Goal: Book appointment/travel/reservation

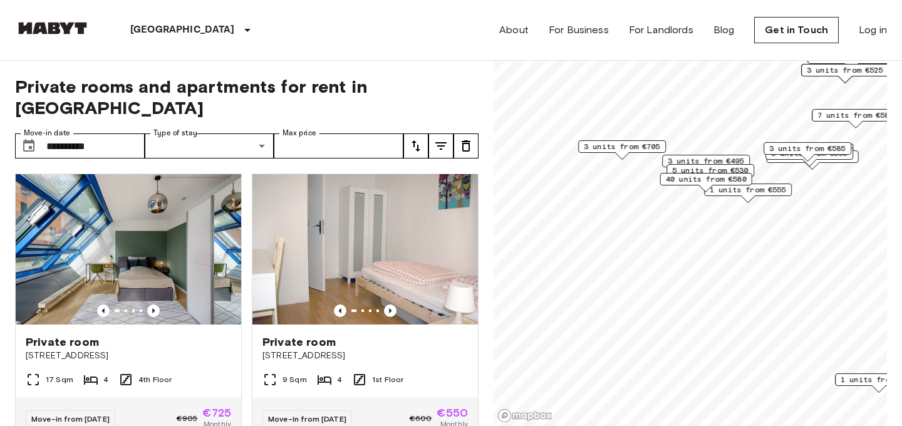
scroll to position [2014, 0]
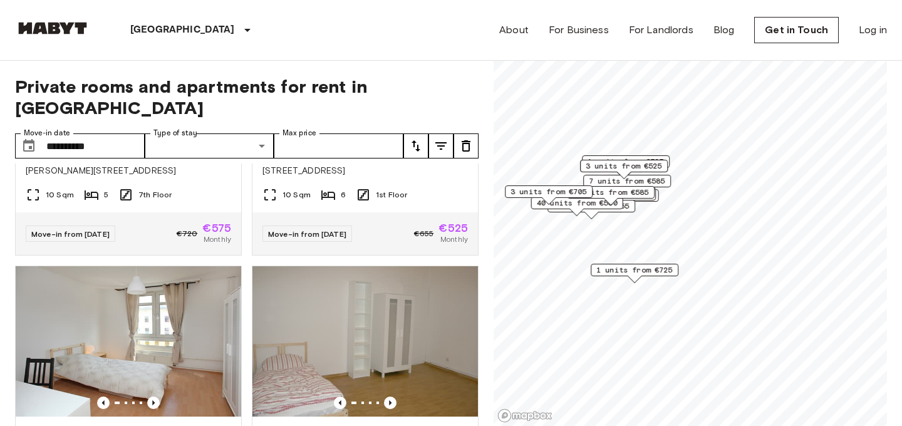
scroll to position [2121, 0]
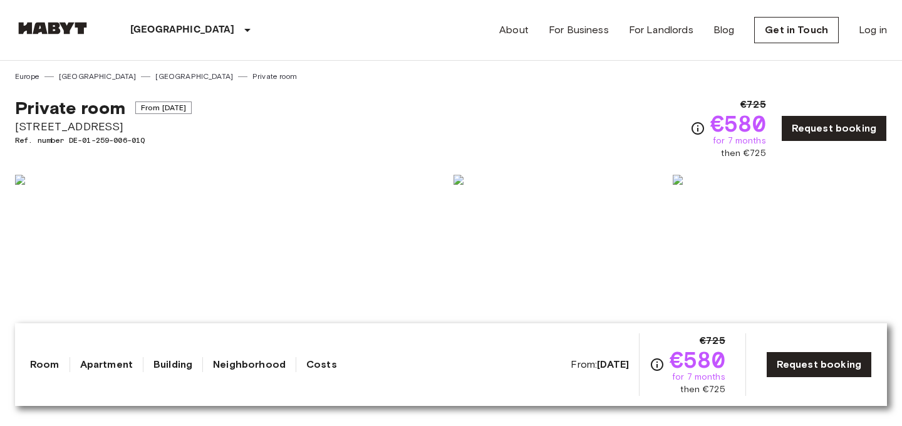
click at [771, 418] on img at bounding box center [780, 426] width 214 height 164
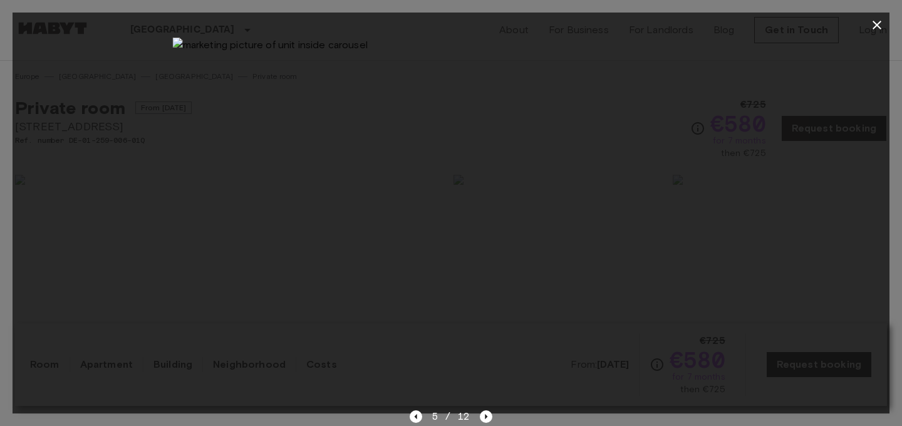
click at [872, 26] on icon "button" at bounding box center [876, 25] width 15 height 15
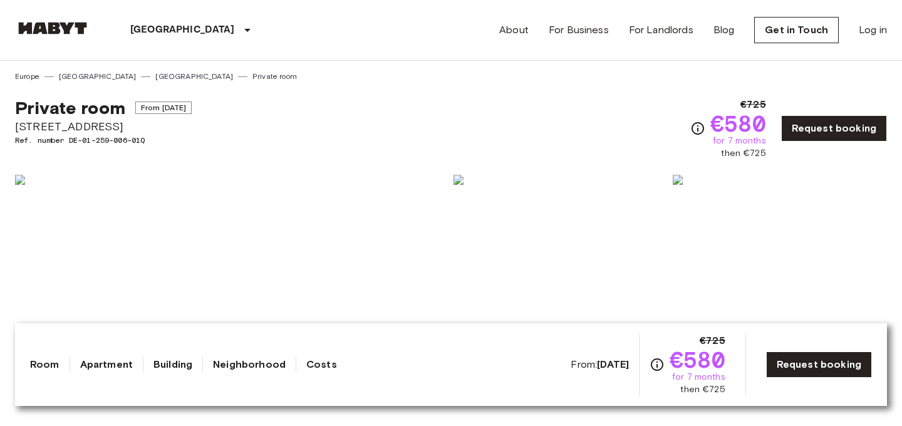
click at [53, 126] on span "[STREET_ADDRESS]" at bounding box center [103, 126] width 177 height 16
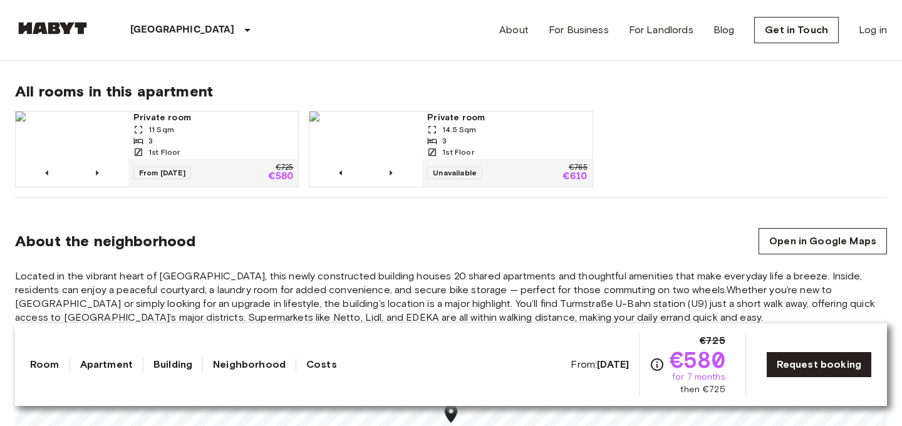
scroll to position [798, 0]
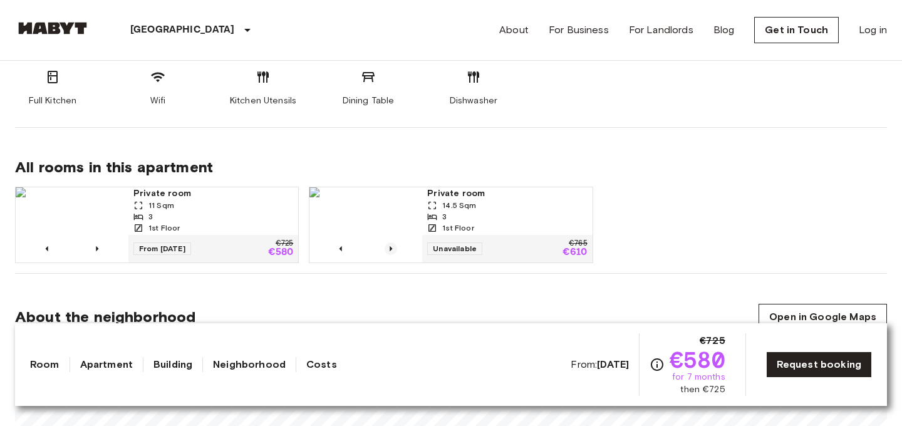
click at [388, 242] on icon "Previous image" at bounding box center [390, 248] width 13 height 13
click at [96, 242] on icon "Previous image" at bounding box center [97, 248] width 13 height 13
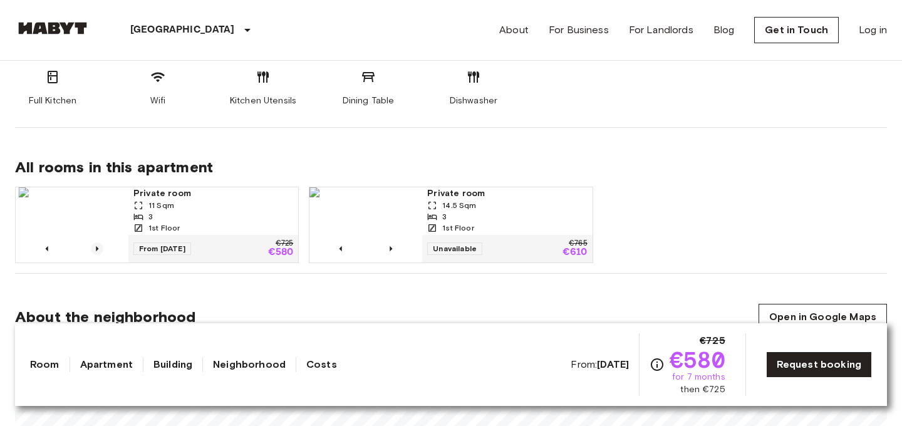
click at [96, 242] on icon "Previous image" at bounding box center [97, 248] width 13 height 13
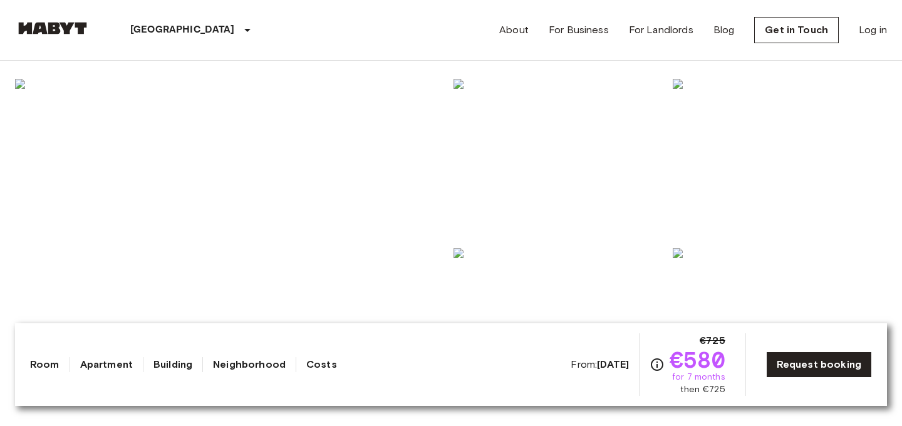
scroll to position [106, 0]
click at [307, 208] on img at bounding box center [231, 235] width 433 height 333
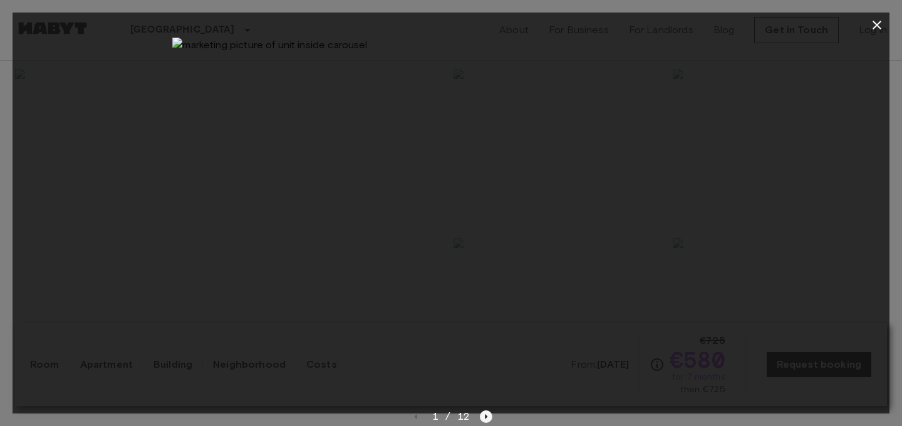
click at [481, 414] on icon "Next image" at bounding box center [486, 416] width 13 height 13
click at [881, 19] on icon "button" at bounding box center [876, 25] width 15 height 15
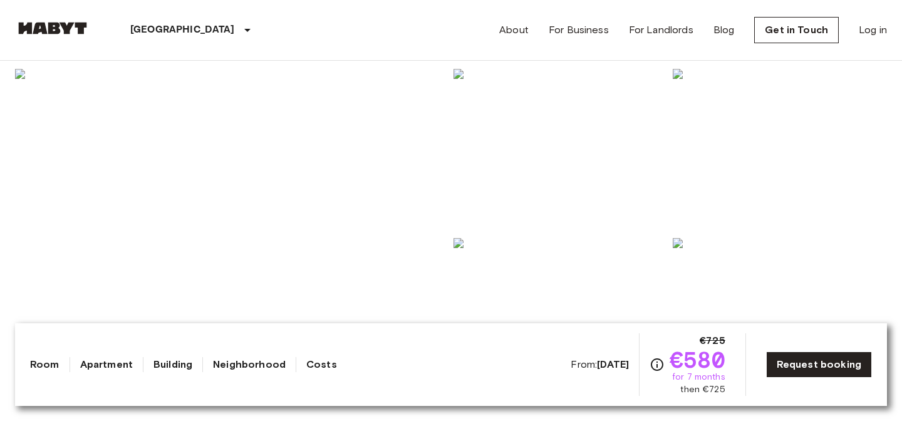
click at [538, 200] on img at bounding box center [560, 151] width 214 height 164
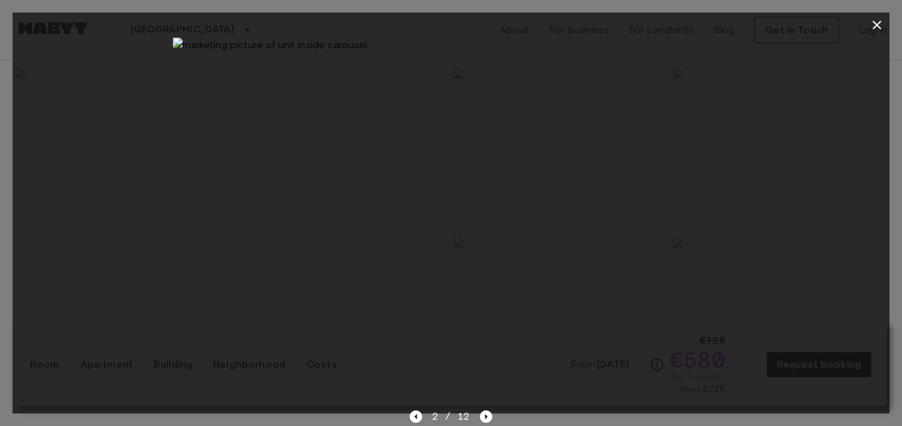
click at [403, 140] on img at bounding box center [450, 223] width 557 height 371
click at [882, 23] on icon "button" at bounding box center [876, 25] width 15 height 15
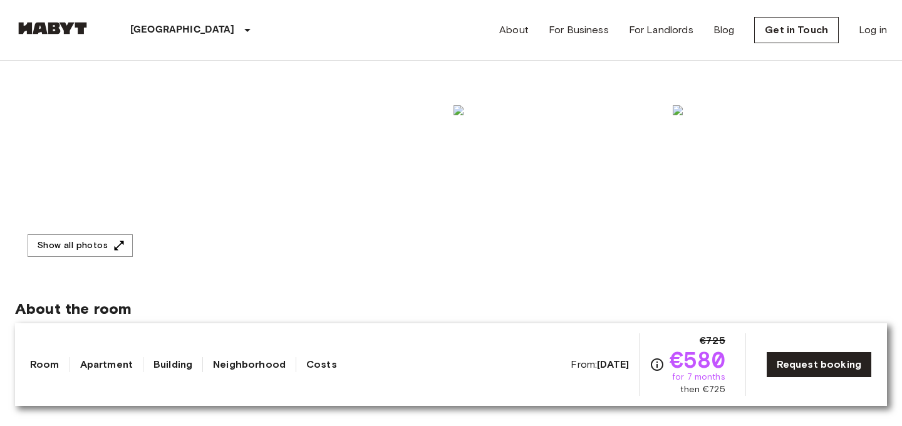
scroll to position [238, 0]
click at [113, 240] on icon "button" at bounding box center [119, 246] width 13 height 13
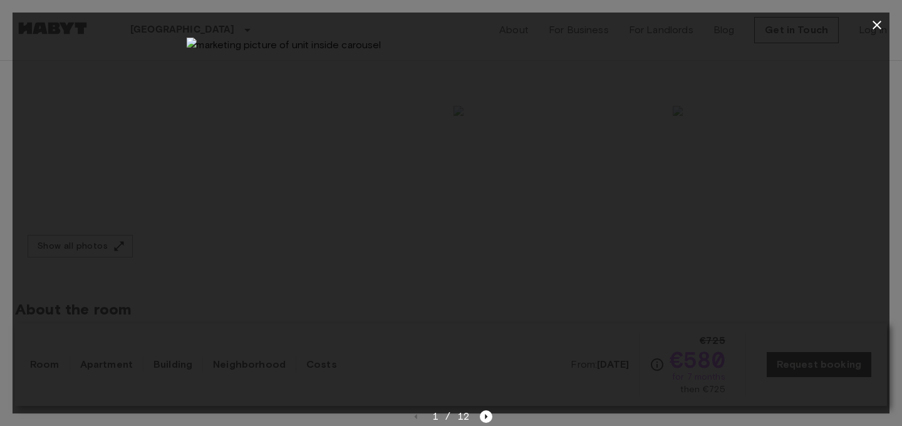
drag, startPoint x: 338, startPoint y: 116, endPoint x: 541, endPoint y: 116, distance: 202.9
click at [535, 116] on img at bounding box center [464, 223] width 557 height 371
click at [879, 26] on icon "button" at bounding box center [876, 25] width 15 height 15
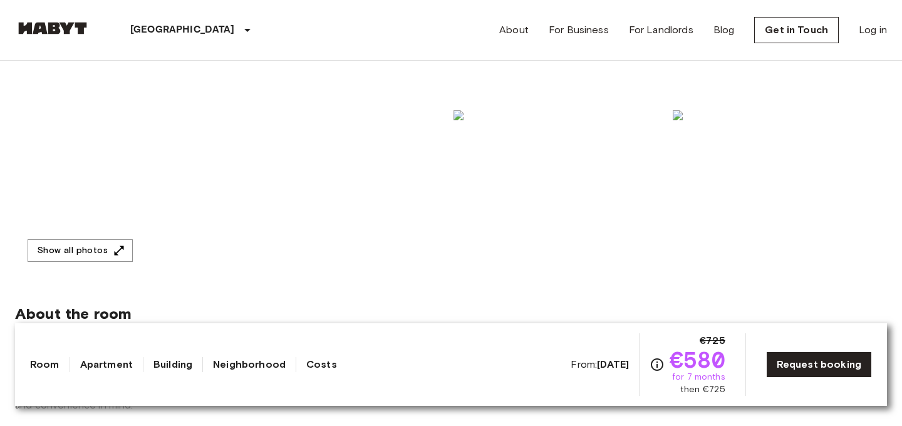
scroll to position [235, 0]
click at [547, 205] on img at bounding box center [560, 191] width 214 height 164
click at [571, 193] on img at bounding box center [560, 191] width 214 height 164
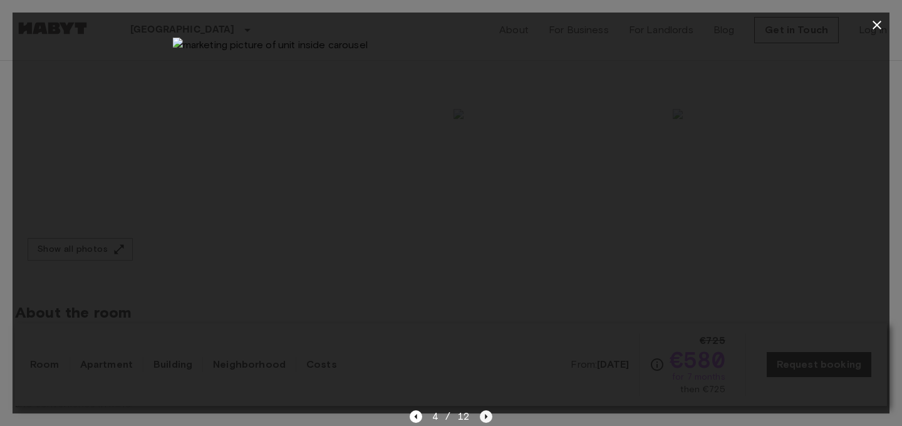
click at [488, 419] on icon "Next image" at bounding box center [486, 416] width 13 height 13
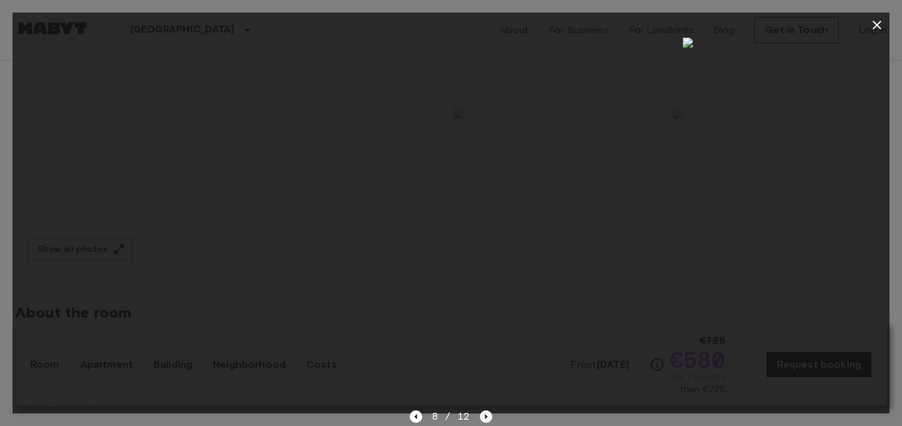
click at [488, 419] on icon "Next image" at bounding box center [486, 416] width 13 height 13
click at [488, 419] on icon "Next image" at bounding box center [489, 416] width 13 height 13
click at [875, 30] on icon "button" at bounding box center [876, 25] width 15 height 15
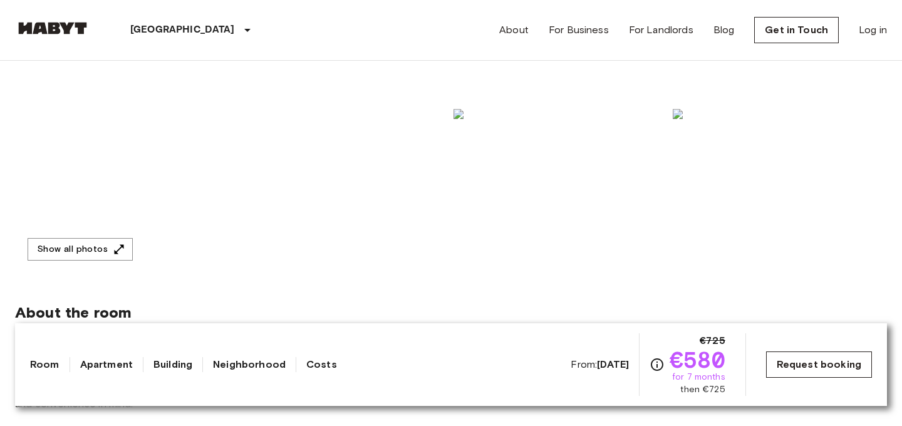
click at [806, 356] on link "Request booking" at bounding box center [819, 364] width 106 height 26
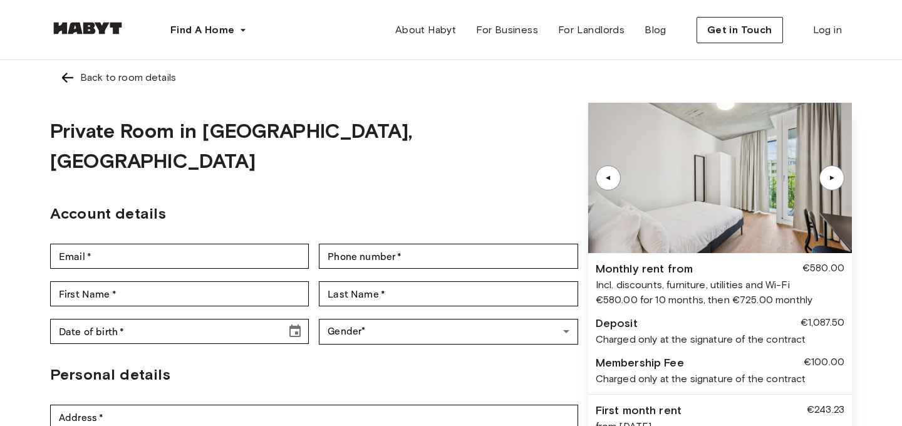
click at [826, 185] on div "▲" at bounding box center [831, 177] width 25 height 25
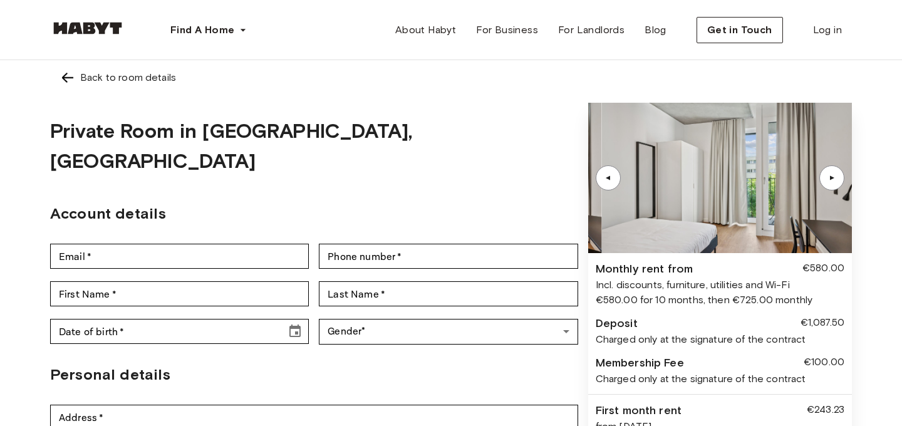
click at [826, 185] on div "▲" at bounding box center [831, 177] width 25 height 25
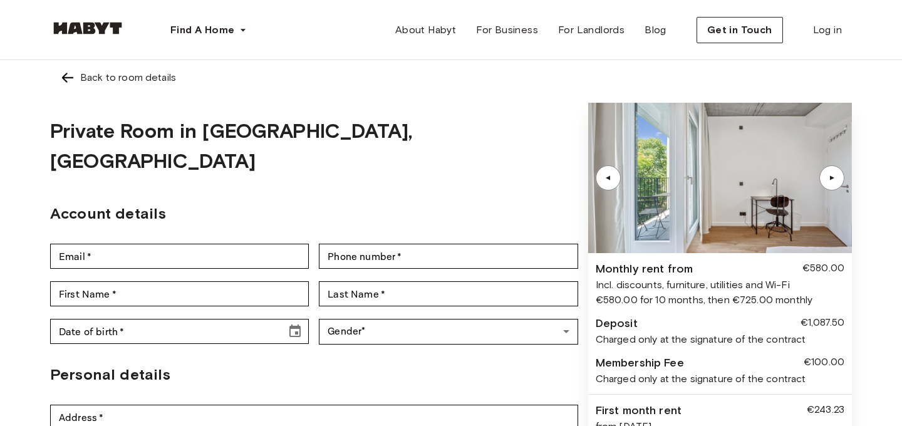
click at [833, 185] on div "▲" at bounding box center [831, 177] width 25 height 25
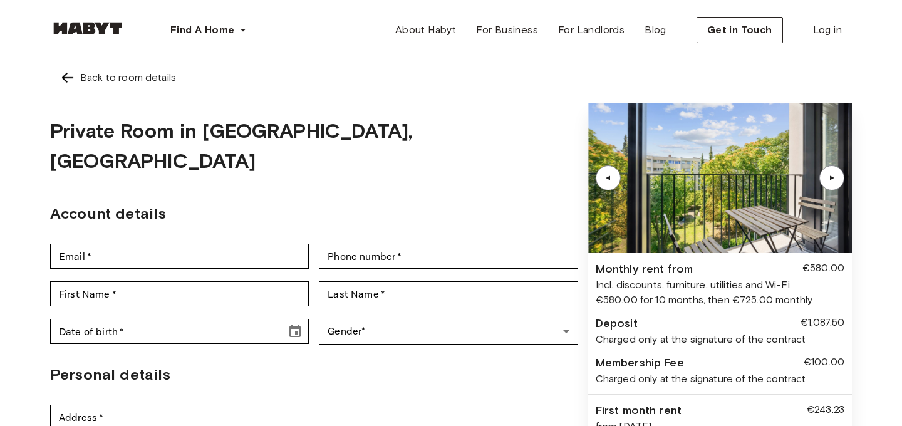
click at [833, 185] on div "▲" at bounding box center [831, 177] width 25 height 25
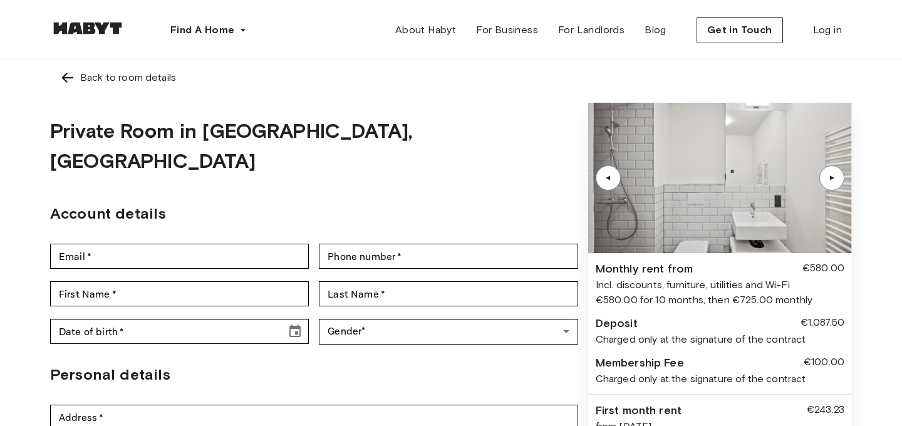
click at [728, 186] on img at bounding box center [720, 178] width 264 height 150
click at [831, 178] on div "▲" at bounding box center [831, 178] width 13 height 8
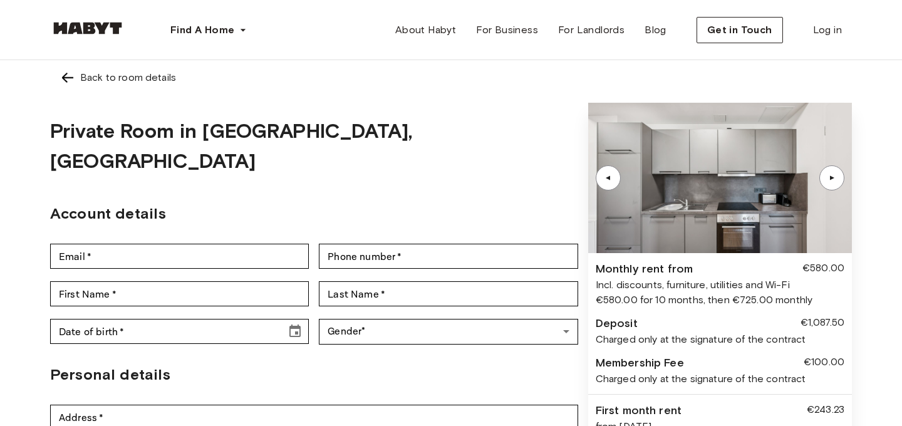
click at [831, 178] on div "▲" at bounding box center [831, 178] width 13 height 8
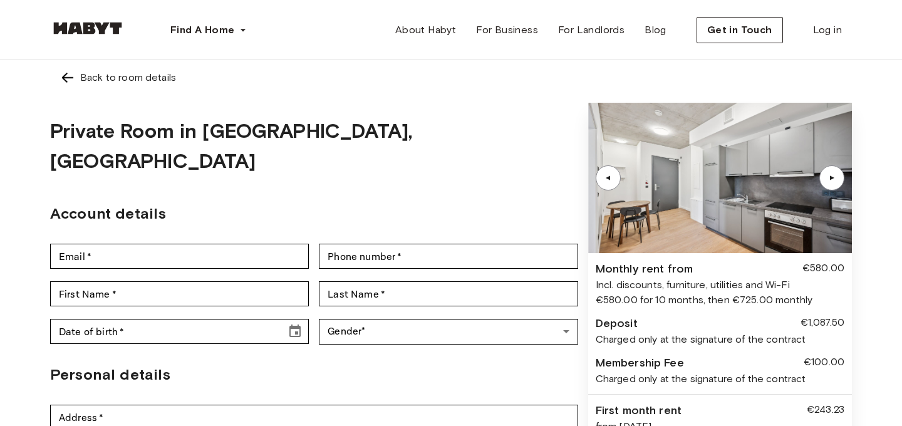
click at [831, 178] on div "▲" at bounding box center [831, 178] width 13 height 8
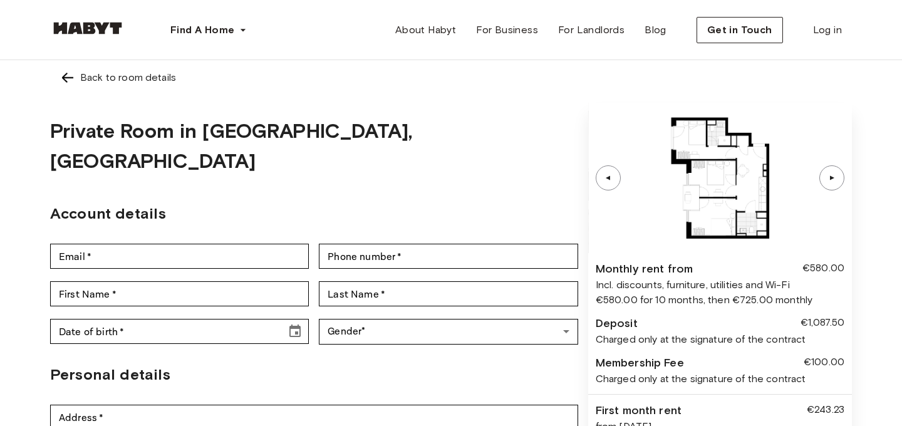
click at [831, 178] on div "▲" at bounding box center [831, 178] width 13 height 8
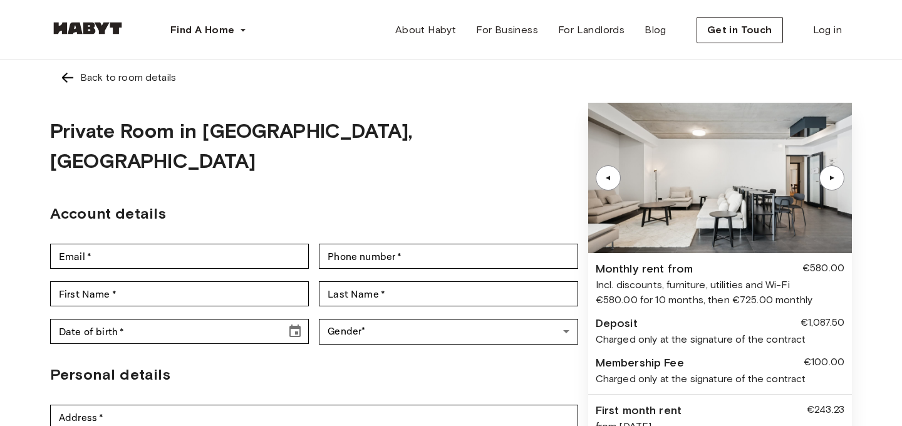
click at [602, 174] on div "▲" at bounding box center [608, 178] width 13 height 8
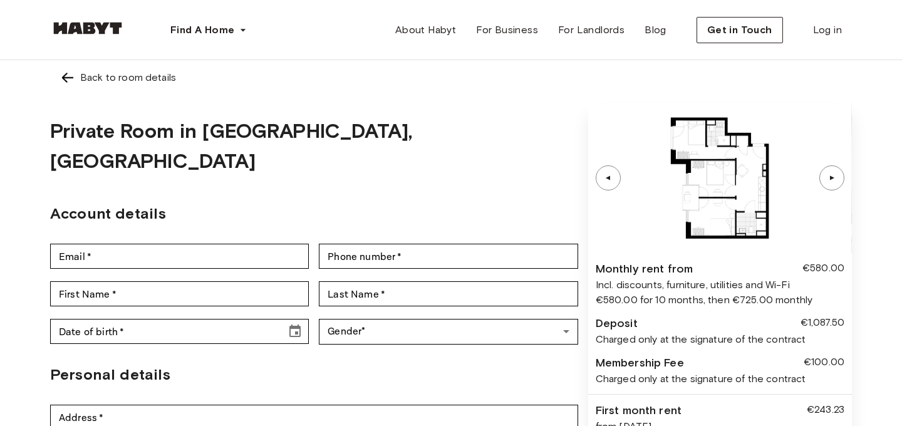
click at [839, 183] on div "▲" at bounding box center [831, 177] width 25 height 25
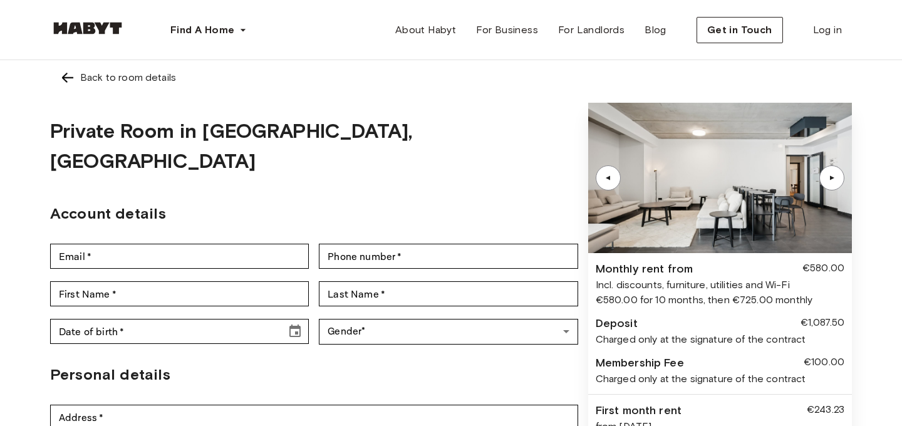
click at [839, 183] on div "▲" at bounding box center [831, 177] width 25 height 25
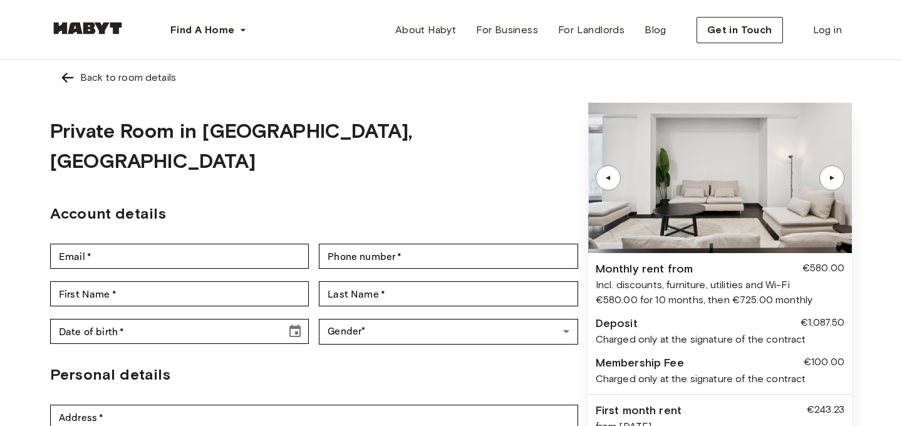
click at [839, 183] on div "▲" at bounding box center [831, 177] width 25 height 25
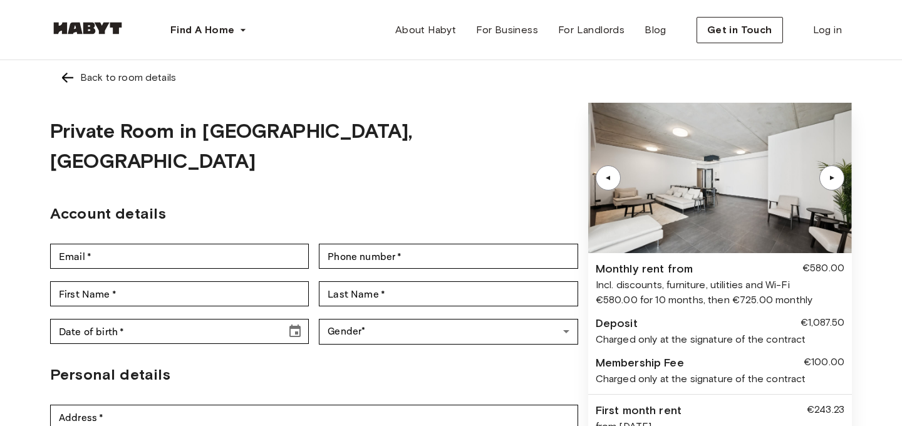
click at [839, 183] on div "▲" at bounding box center [831, 177] width 25 height 25
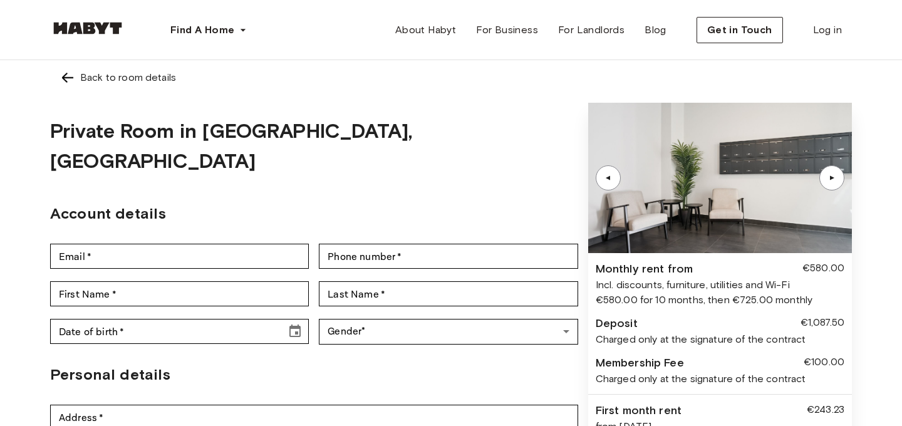
click at [839, 183] on div "▲" at bounding box center [831, 177] width 25 height 25
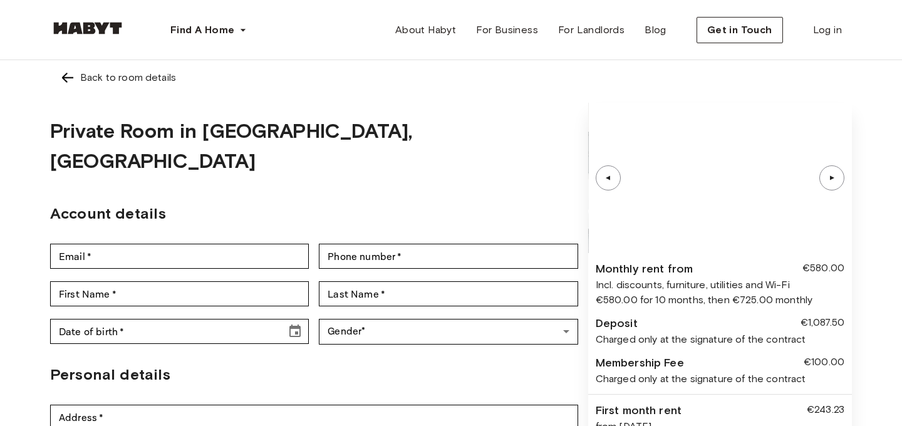
click at [839, 183] on div "▲" at bounding box center [831, 177] width 25 height 25
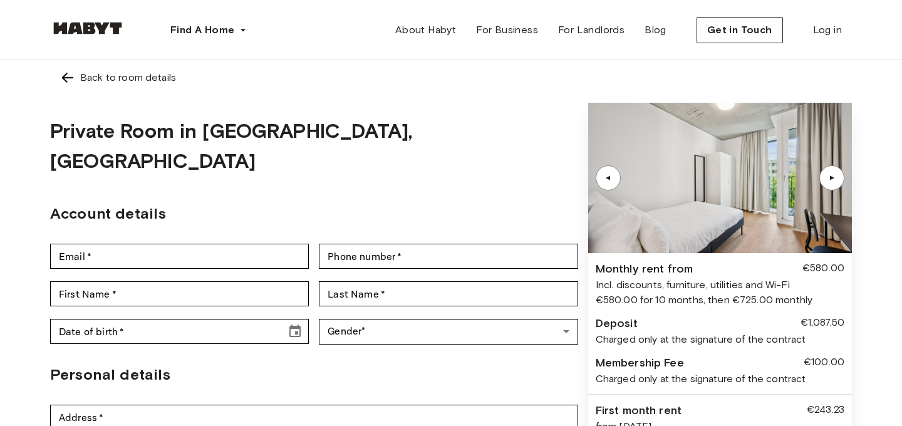
click at [839, 183] on div "▲" at bounding box center [831, 177] width 25 height 25
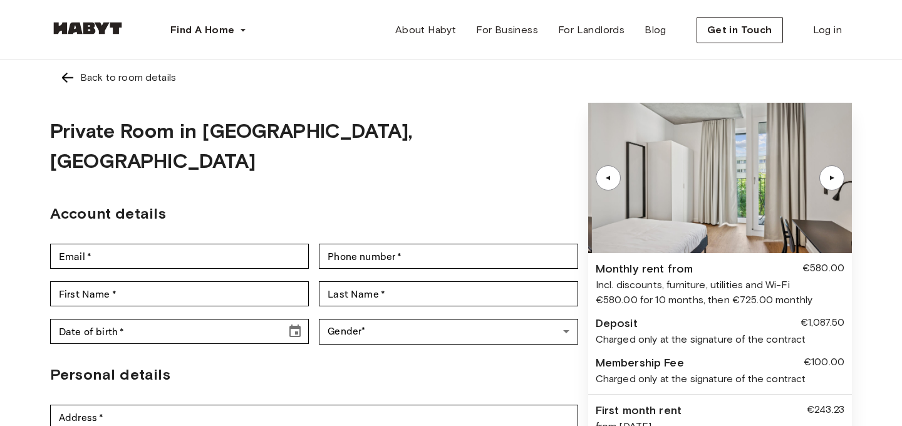
click at [839, 183] on div "▲" at bounding box center [831, 177] width 25 height 25
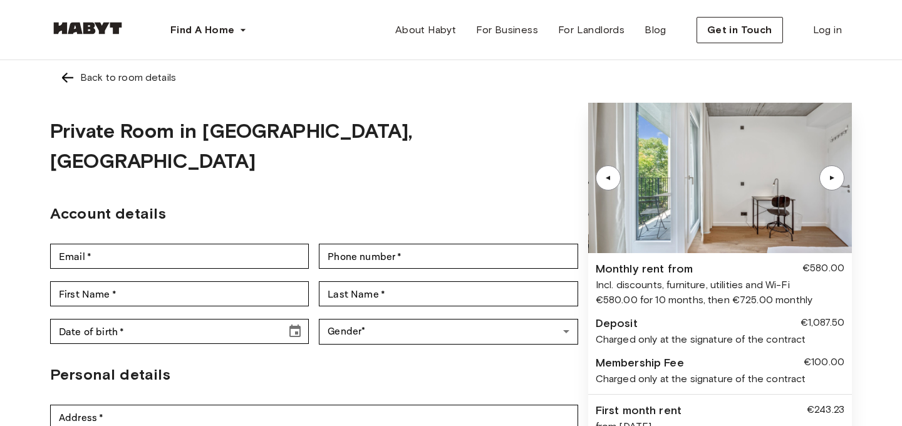
click at [839, 183] on div "▲" at bounding box center [831, 177] width 25 height 25
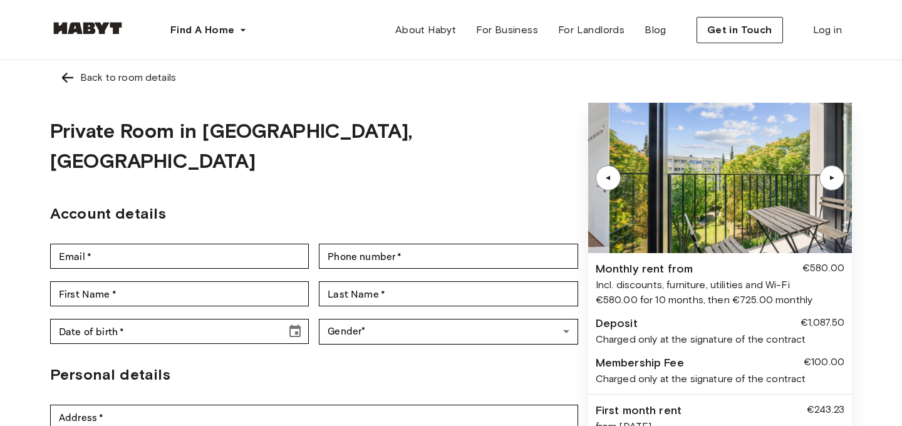
click at [839, 183] on div "▲" at bounding box center [831, 177] width 25 height 25
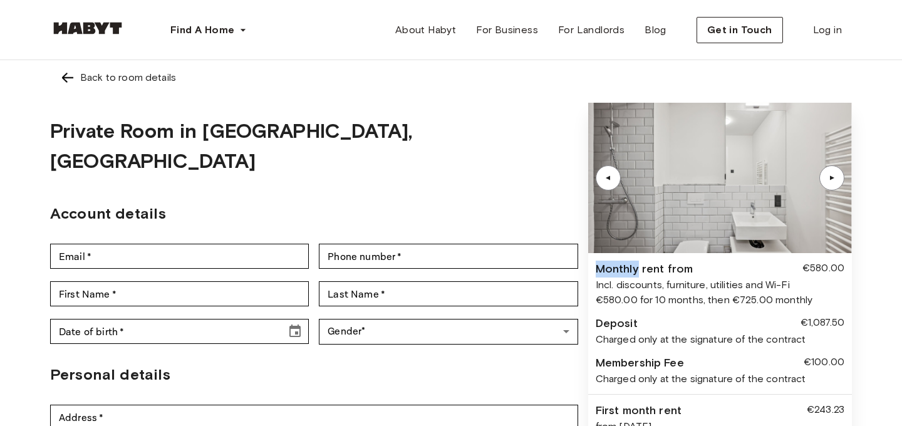
click at [723, 211] on img at bounding box center [720, 178] width 264 height 150
click at [142, 81] on div "Back to room details" at bounding box center [128, 77] width 96 height 15
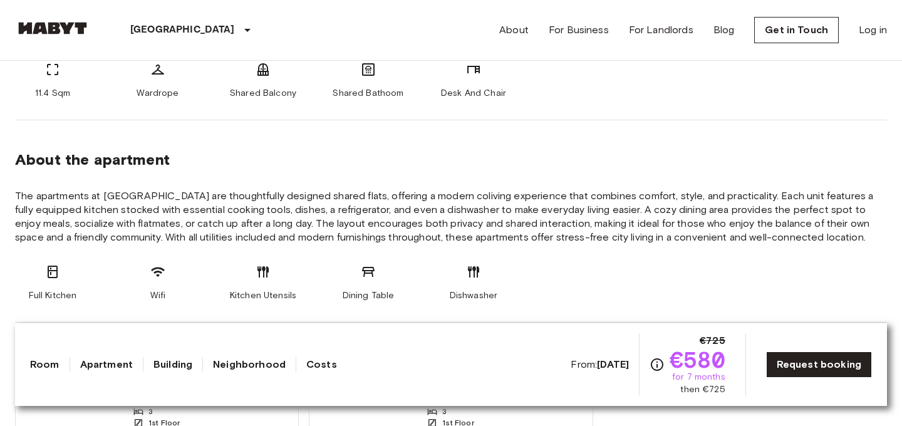
scroll to position [603, 0]
drag, startPoint x: 103, startPoint y: 182, endPoint x: 185, endPoint y: 182, distance: 81.4
click at [185, 190] on span "The apartments at [GEOGRAPHIC_DATA] are thoughtfully designed shared flats, off…" at bounding box center [451, 217] width 872 height 55
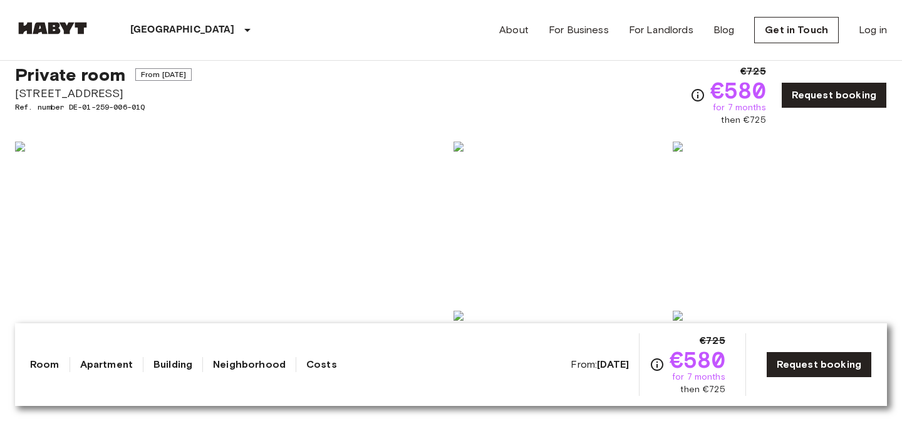
scroll to position [0, 0]
